Goal: Transaction & Acquisition: Purchase product/service

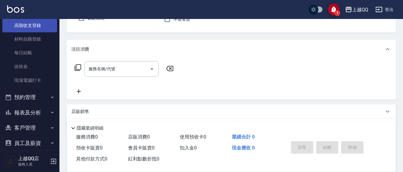
scroll to position [97, 0]
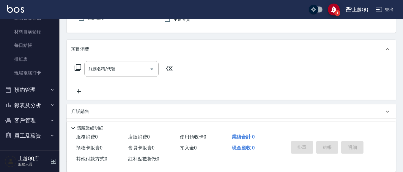
click at [44, 130] on button "員工及薪資" at bounding box center [29, 135] width 55 height 15
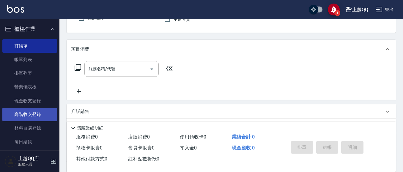
scroll to position [59, 0]
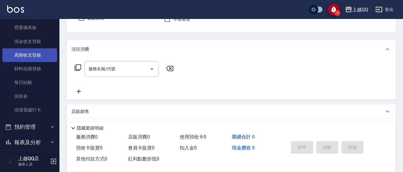
click at [36, 108] on link "現場電腦打卡" at bounding box center [29, 110] width 55 height 14
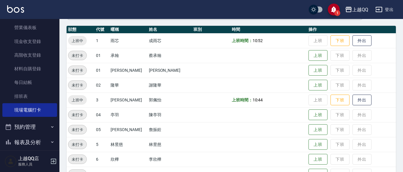
scroll to position [30, 0]
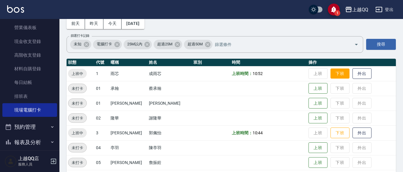
click at [333, 74] on button "下班" at bounding box center [339, 74] width 19 height 10
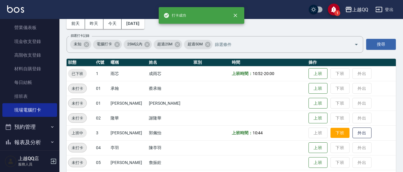
click at [331, 127] on td "上班 下班 外出" at bounding box center [351, 133] width 89 height 15
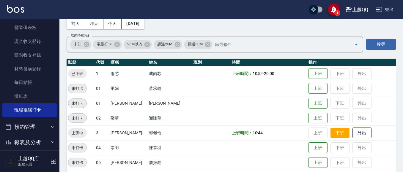
click at [333, 132] on button "下班" at bounding box center [339, 133] width 19 height 10
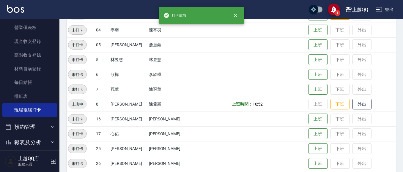
scroll to position [149, 0]
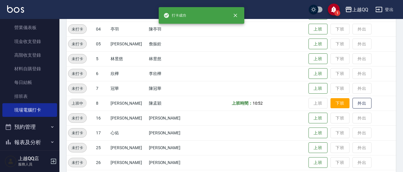
click at [330, 102] on button "下班" at bounding box center [339, 103] width 19 height 10
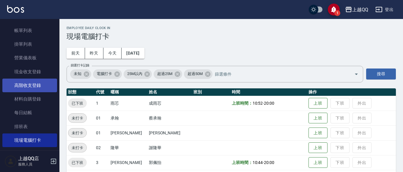
scroll to position [0, 0]
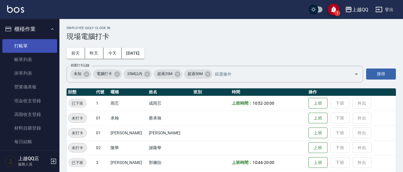
click at [34, 43] on link "打帳單" at bounding box center [29, 46] width 55 height 14
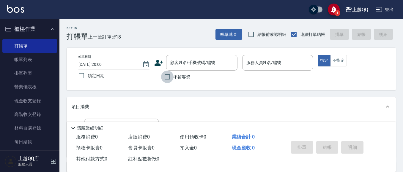
click at [166, 74] on input "不留客資" at bounding box center [167, 77] width 12 height 12
checkbox input "true"
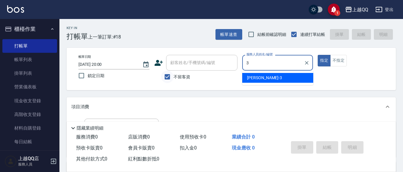
type input "3"
type button "true"
type input "佩怡-3"
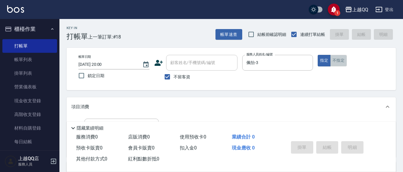
click at [337, 62] on button "不指定" at bounding box center [338, 61] width 17 height 12
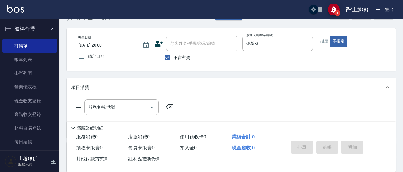
scroll to position [30, 0]
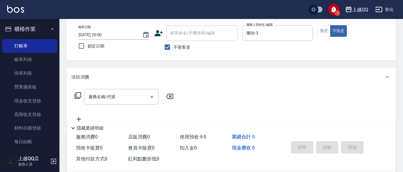
click at [76, 95] on icon at bounding box center [78, 95] width 7 height 7
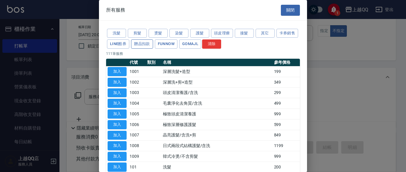
drag, startPoint x: 157, startPoint y: 31, endPoint x: 162, endPoint y: 45, distance: 14.7
click at [157, 31] on button "燙髮" at bounding box center [158, 33] width 19 height 9
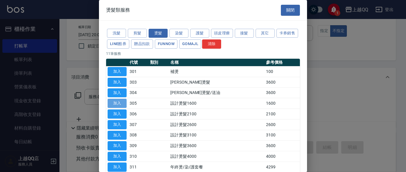
click at [124, 102] on button "加入" at bounding box center [117, 103] width 19 height 9
type input "設計燙髮1600(305)"
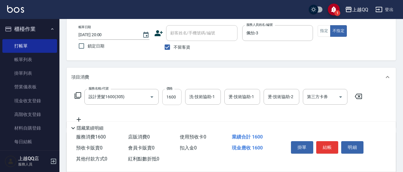
click at [173, 101] on input "1600" at bounding box center [171, 97] width 19 height 16
type input "1280"
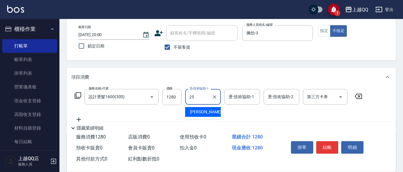
type input "陳宥蓁-25"
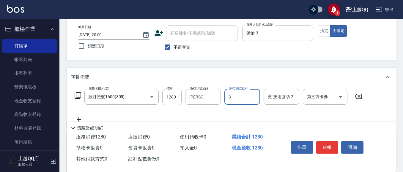
type input "佩怡-3"
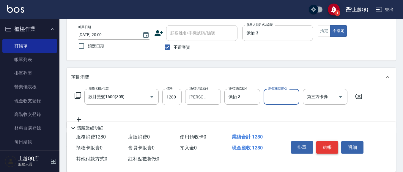
click at [321, 146] on button "結帳" at bounding box center [327, 147] width 22 height 12
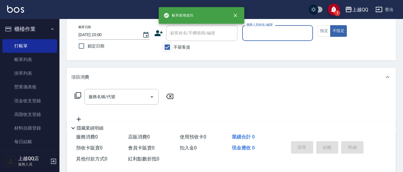
click at [165, 47] on input "不留客資" at bounding box center [167, 47] width 12 height 12
checkbox input "false"
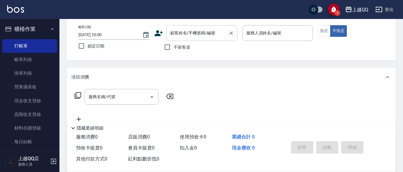
click at [177, 31] on div "顧客姓名/手機號碼/編號 顧客姓名/手機號碼/編號" at bounding box center [201, 33] width 71 height 16
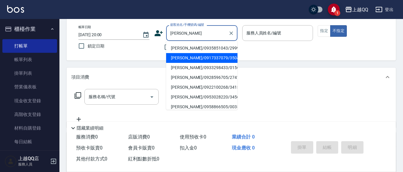
click at [195, 59] on li "[PERSON_NAME]/0917337079/3504" at bounding box center [201, 58] width 71 height 10
type input "[PERSON_NAME]/0917337079/3504"
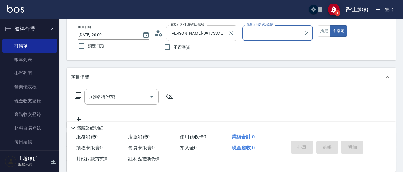
type input "佩怡-3"
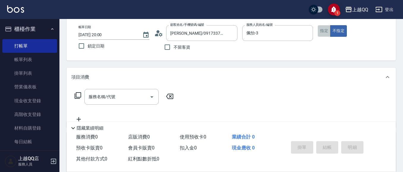
click at [327, 31] on button "指定" at bounding box center [324, 31] width 13 height 12
click at [118, 95] on input "服務名稱/代號" at bounding box center [117, 97] width 60 height 10
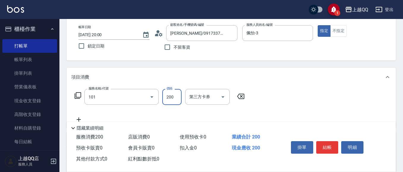
type input "洗髮(101)"
type input "330"
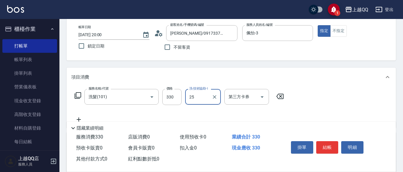
type input "陳宥蓁-25"
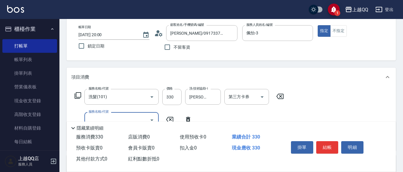
type input "4"
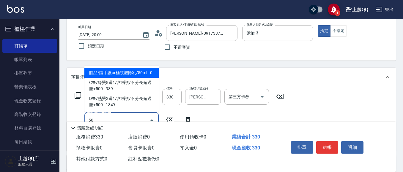
type input "503"
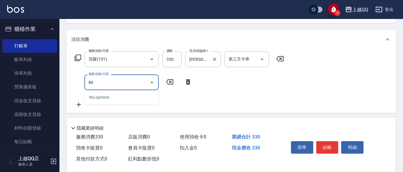
scroll to position [59, 0]
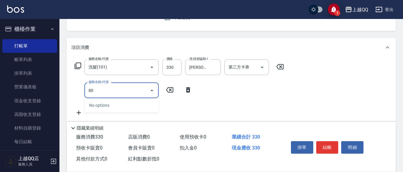
type input "8"
type input "小麥蛋白護髮(503)"
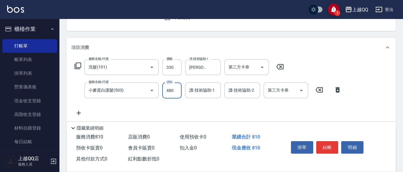
type input "480"
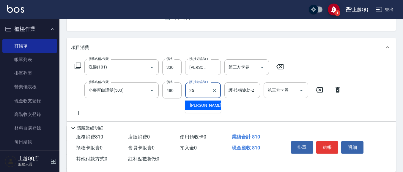
type input "陳宥蓁-25"
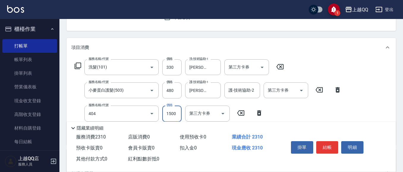
type input "設計染髮(404)"
type input "1099"
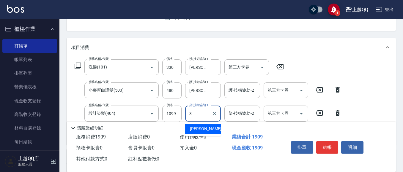
type input "佩怡-3"
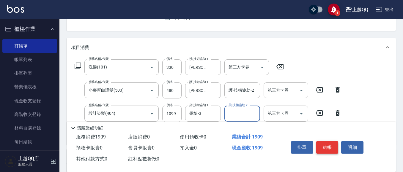
click at [323, 144] on button "結帳" at bounding box center [327, 147] width 22 height 12
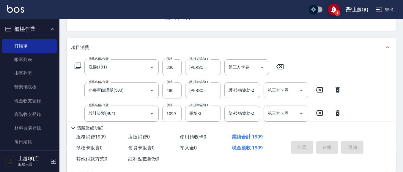
type input "2025/09/18 20:01"
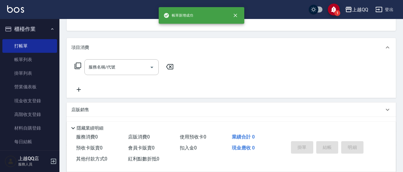
scroll to position [28, 0]
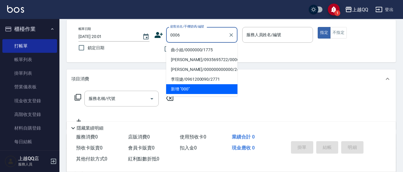
click at [318, 27] on button "指定" at bounding box center [324, 33] width 13 height 12
type input "[PERSON_NAME]/0935695722/0006"
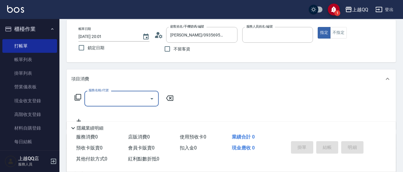
type input "佩怡-3"
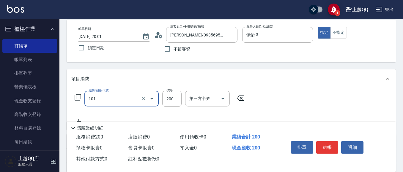
type input "洗髮(101)"
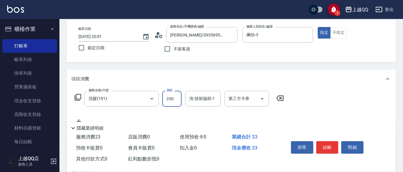
type input "230"
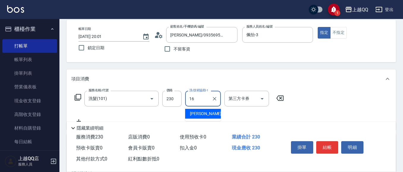
type input "[PERSON_NAME]-16"
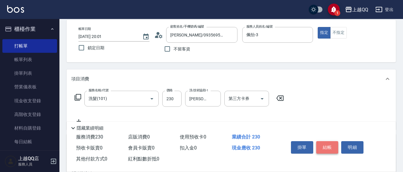
click at [326, 147] on button "結帳" at bounding box center [327, 147] width 22 height 12
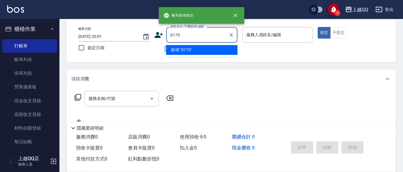
type input "0173"
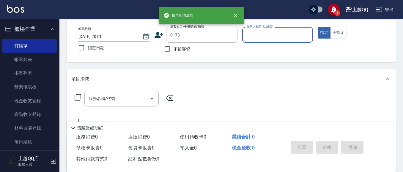
click at [318, 27] on button "指定" at bounding box center [324, 33] width 13 height 12
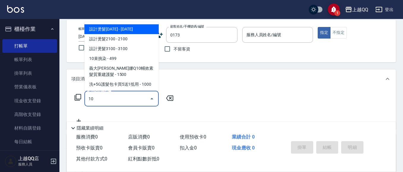
type input "101"
type input "[PERSON_NAME]/0953358891/0173"
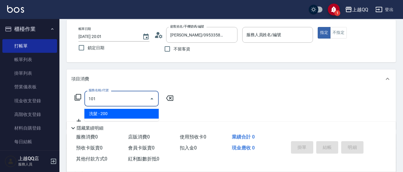
type input "佩怡-3"
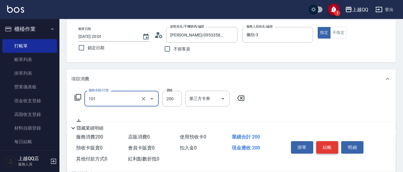
type input "洗髮(101)"
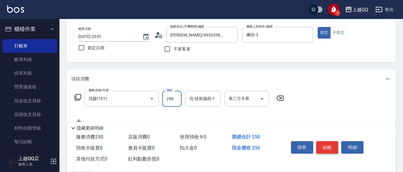
type input "250"
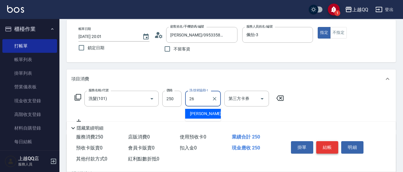
type input "[PERSON_NAME]-26"
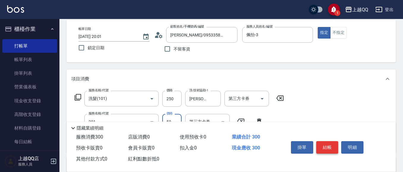
type input "剪瀏海(201)"
click at [320, 148] on button "結帳" at bounding box center [327, 147] width 22 height 12
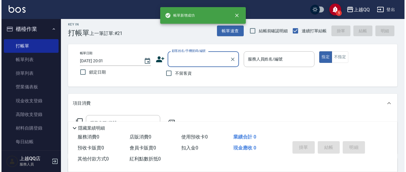
scroll to position [0, 0]
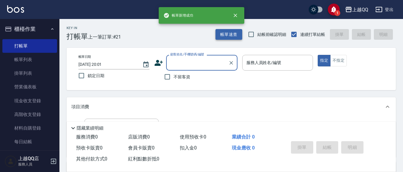
click at [228, 35] on button "帳單速查" at bounding box center [228, 34] width 27 height 11
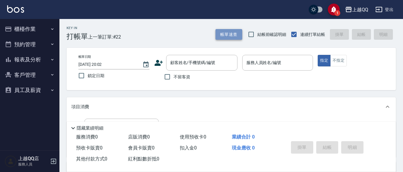
click at [225, 32] on button "帳單速查" at bounding box center [228, 34] width 27 height 11
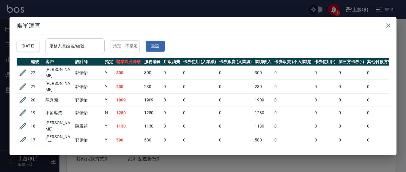
click at [93, 53] on div "服務人員姓名/編號" at bounding box center [74, 46] width 59 height 16
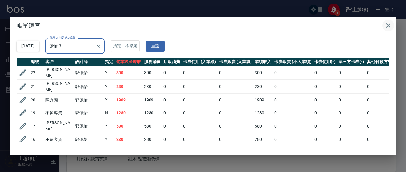
type input "佩怡-3"
click at [391, 20] on button "button" at bounding box center [388, 26] width 12 height 12
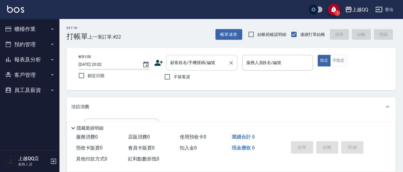
click at [193, 65] on input "顧客姓名/手機號碼/編號" at bounding box center [197, 63] width 57 height 10
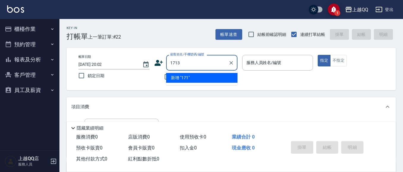
type input "1713"
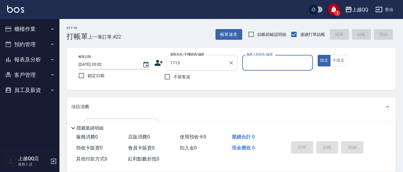
click at [318, 55] on button "指定" at bounding box center [324, 61] width 13 height 12
type button "true"
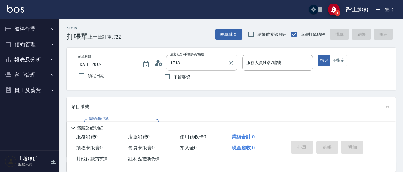
type input "[PERSON_NAME]/0916567756/1713"
type input "1"
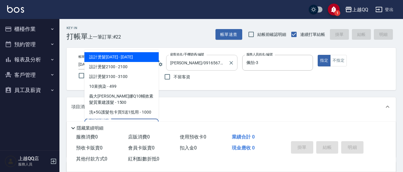
type input "佩怡-3"
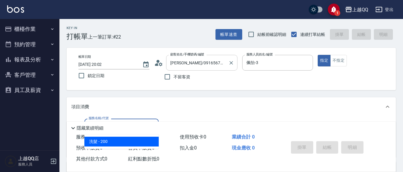
type input "洗髮(101)"
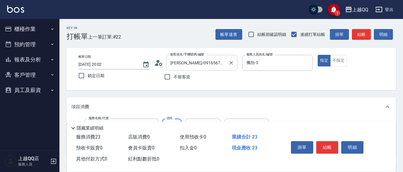
type input "230"
type input "[PERSON_NAME]-26"
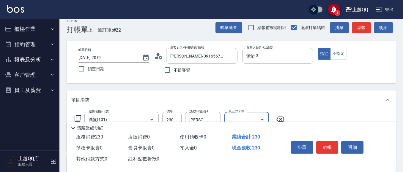
scroll to position [30, 0]
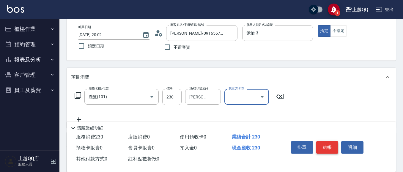
click at [321, 142] on button "結帳" at bounding box center [327, 147] width 22 height 12
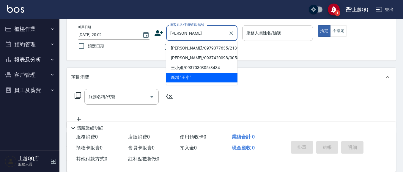
click at [214, 44] on li "[PERSON_NAME]/0979377635/2135" at bounding box center [201, 48] width 71 height 10
type input "[PERSON_NAME]/0979377635/2135"
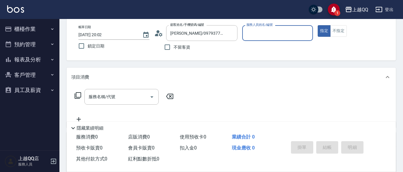
type input "佩怡-3"
click at [130, 92] on input "服務名稱/代號" at bounding box center [117, 97] width 60 height 10
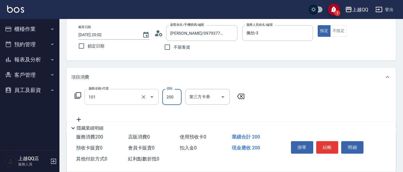
type input "洗髮(101)"
type input "280"
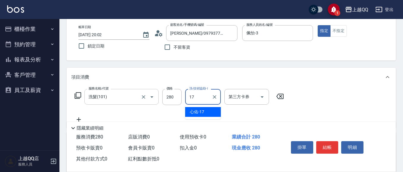
type input "心佑-17"
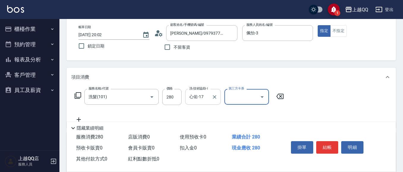
click at [215, 97] on icon "Clear" at bounding box center [215, 97] width 6 height 6
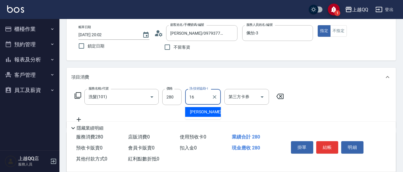
type input "[PERSON_NAME]-16"
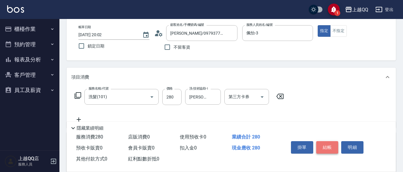
click at [324, 147] on button "結帳" at bounding box center [327, 147] width 22 height 12
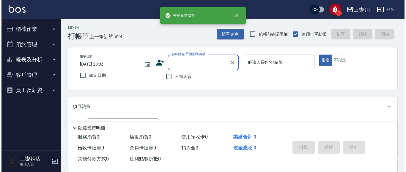
scroll to position [0, 0]
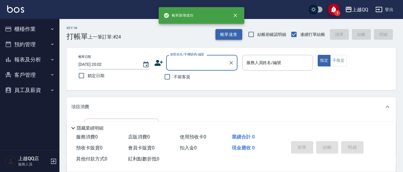
click at [236, 36] on button "帳單速查" at bounding box center [228, 34] width 27 height 11
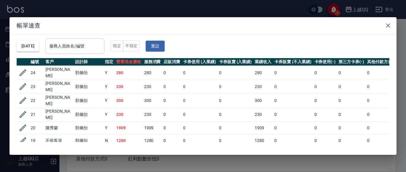
click at [102, 45] on input "服務人員姓名/編號" at bounding box center [75, 46] width 54 height 10
type input "佩怡-3"
click at [388, 23] on icon "button" at bounding box center [387, 25] width 7 height 7
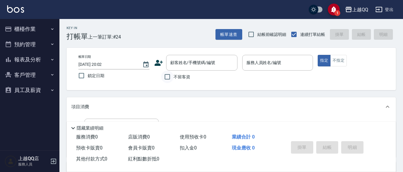
click at [170, 77] on input "不留客資" at bounding box center [167, 77] width 12 height 12
checkbox input "true"
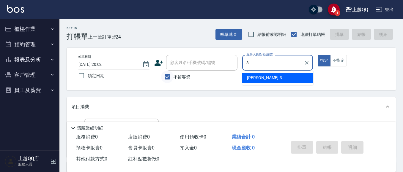
type input "佩怡-3"
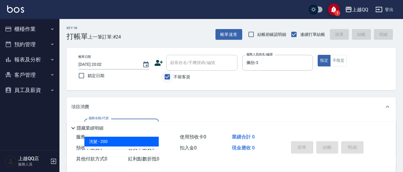
type input "洗髮(101)"
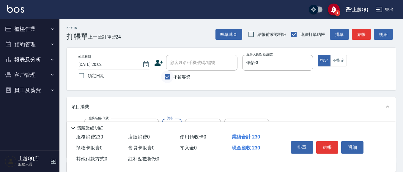
type input "230"
type input "1"
type input "[PERSON_NAME]-26"
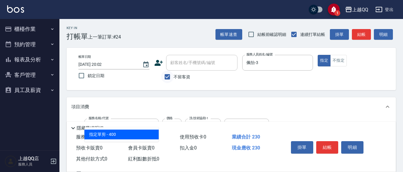
type input "指定單剪(203)"
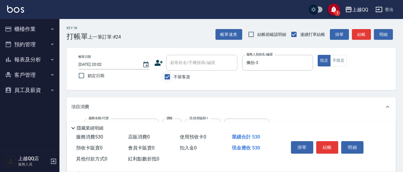
type input "300"
click at [318, 143] on button "結帳" at bounding box center [327, 147] width 22 height 12
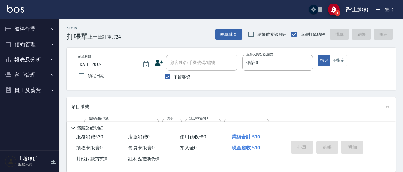
type input "[DATE] 20:03"
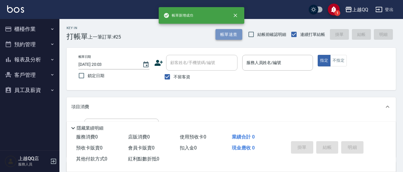
click at [228, 36] on button "帳單速查" at bounding box center [228, 34] width 27 height 11
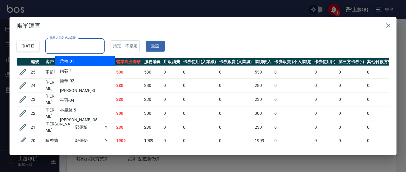
click at [102, 44] on input "服務人員姓名/編號" at bounding box center [75, 46] width 54 height 10
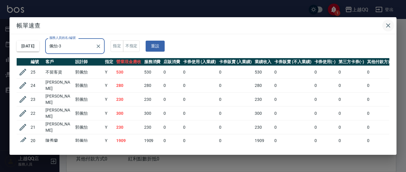
type input "佩怡-3"
drag, startPoint x: 385, startPoint y: 23, endPoint x: 323, endPoint y: 38, distance: 64.0
click at [385, 23] on icon "button" at bounding box center [387, 25] width 7 height 7
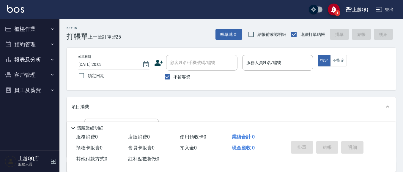
click at [40, 56] on button "報表及分析" at bounding box center [29, 59] width 55 height 15
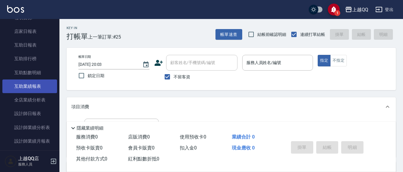
scroll to position [59, 0]
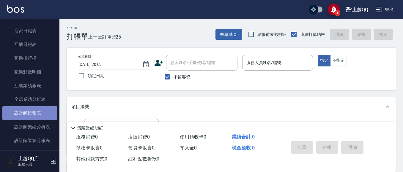
click at [38, 113] on link "設計師日報表" at bounding box center [29, 113] width 55 height 14
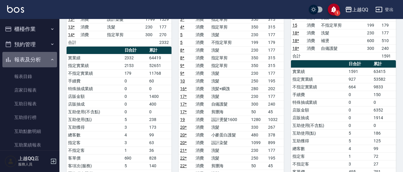
click at [30, 59] on button "報表及分析" at bounding box center [29, 59] width 55 height 15
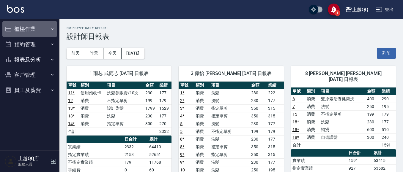
click at [28, 31] on button "櫃檯作業" at bounding box center [29, 28] width 55 height 15
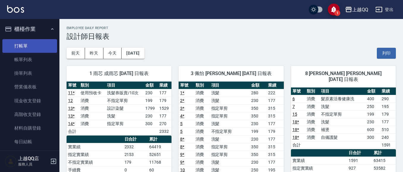
click at [33, 51] on link "打帳單" at bounding box center [29, 46] width 55 height 14
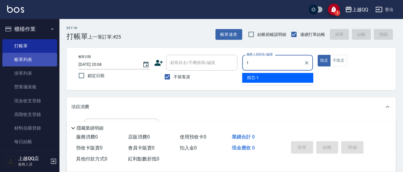
type input "雨芯-1"
type button "true"
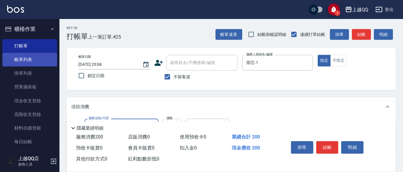
type input "洗髮(101)"
type input "230"
type input "雨芯-1"
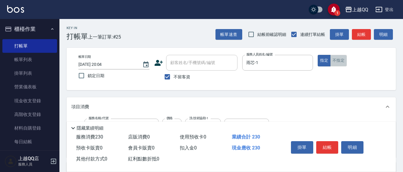
click at [337, 66] on button "不指定" at bounding box center [338, 61] width 17 height 12
click at [323, 147] on button "結帳" at bounding box center [327, 147] width 22 height 12
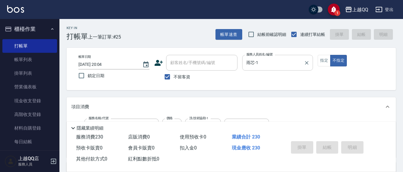
type input "[DATE] 20:12"
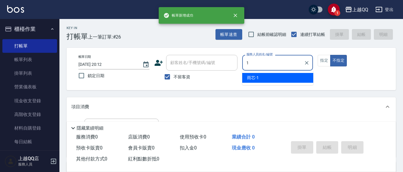
type input "雨芯-1"
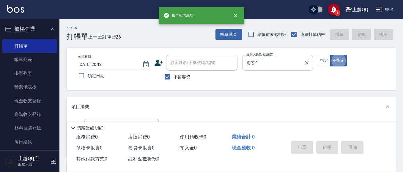
type button "false"
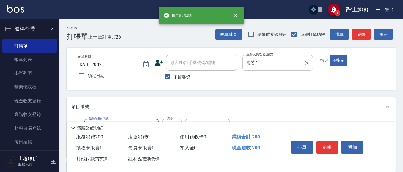
type input "洗髮(101)"
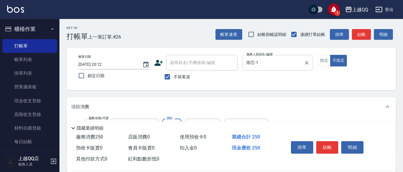
type input "250"
type input "心佑-17"
type input "不指定單剪(202)"
click at [332, 142] on button "結帳" at bounding box center [327, 147] width 22 height 12
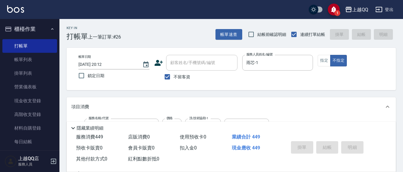
type input "[DATE] 20:13"
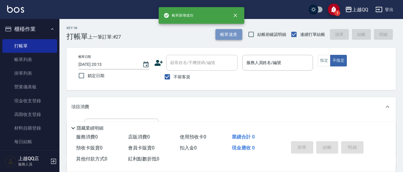
click at [228, 31] on button "帳單速查" at bounding box center [228, 34] width 27 height 11
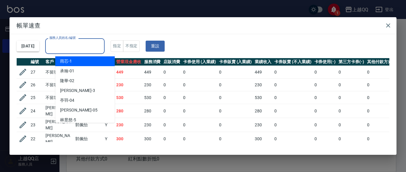
click at [102, 42] on input "服務人員姓名/編號" at bounding box center [75, 46] width 54 height 10
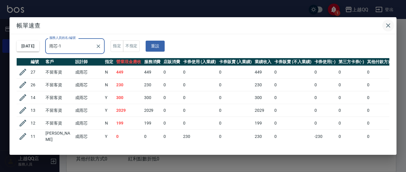
type input "雨芯-1"
click at [386, 27] on icon "button" at bounding box center [387, 25] width 7 height 7
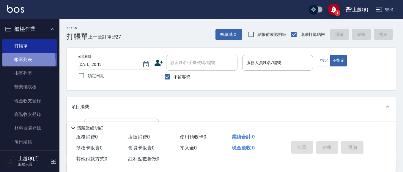
click at [19, 62] on link "帳單列表" at bounding box center [29, 60] width 55 height 14
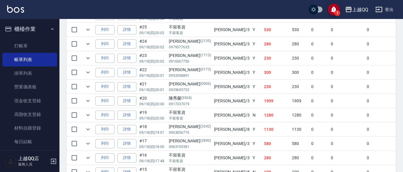
scroll to position [205, 0]
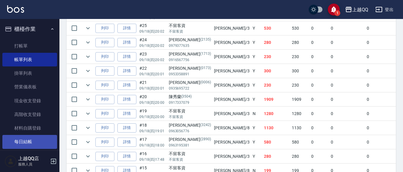
click at [28, 145] on link "每日結帳" at bounding box center [29, 142] width 55 height 14
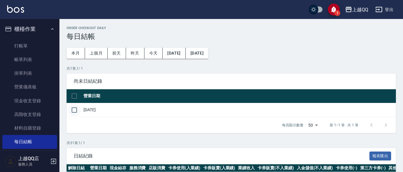
click at [75, 109] on input "checkbox" at bounding box center [74, 110] width 12 height 12
checkbox input "true"
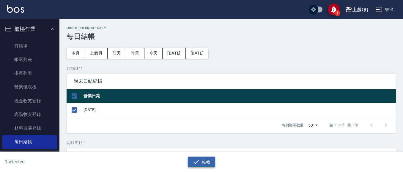
click at [206, 160] on button "結帳" at bounding box center [202, 162] width 28 height 11
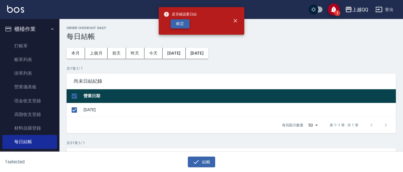
click at [179, 23] on button "確定" at bounding box center [180, 23] width 19 height 9
checkbox input "false"
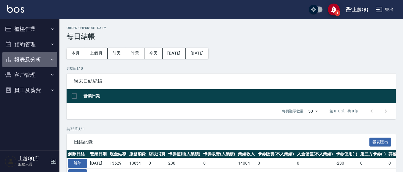
click at [26, 58] on button "報表及分析" at bounding box center [29, 59] width 55 height 15
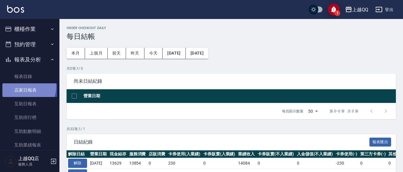
click at [26, 87] on link "店家日報表" at bounding box center [29, 90] width 55 height 14
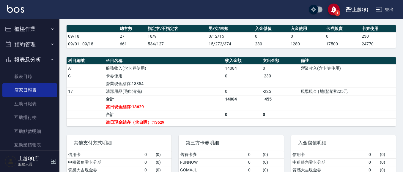
scroll to position [202, 0]
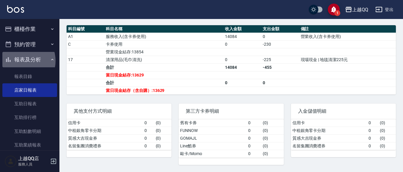
click at [21, 61] on button "報表及分析" at bounding box center [29, 59] width 55 height 15
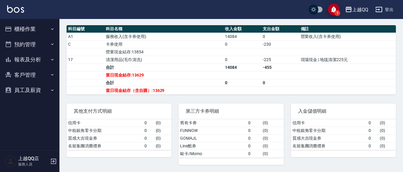
click at [24, 28] on button "櫃檯作業" at bounding box center [29, 28] width 55 height 15
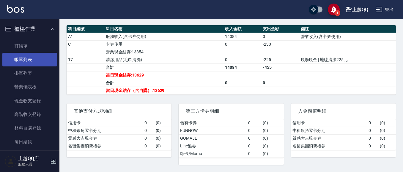
click at [23, 62] on link "帳單列表" at bounding box center [29, 60] width 55 height 14
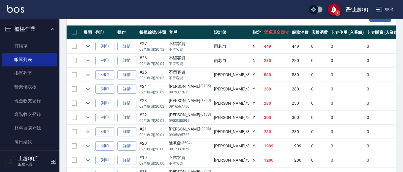
scroll to position [172, 0]
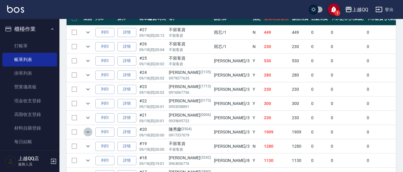
click at [89, 130] on icon "expand row" at bounding box center [87, 132] width 7 height 7
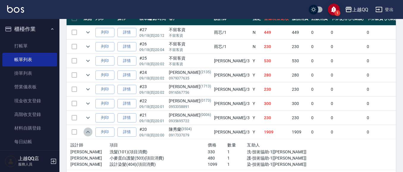
click at [89, 130] on icon "expand row" at bounding box center [87, 132] width 7 height 7
